Goal: Transaction & Acquisition: Book appointment/travel/reservation

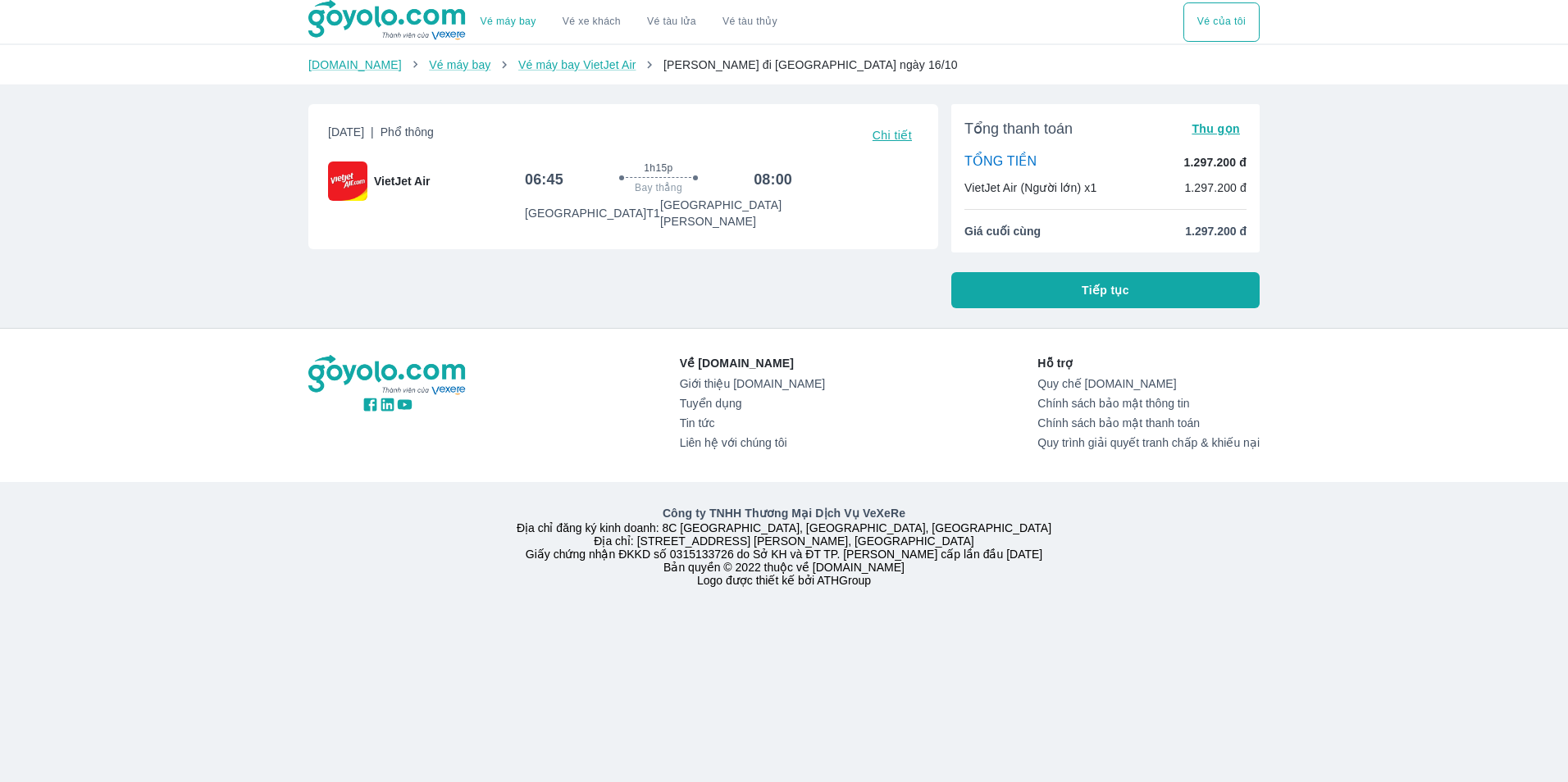
click at [989, 286] on button "Tiếp tục" at bounding box center [1105, 290] width 308 height 36
